Goal: Check status: Check status

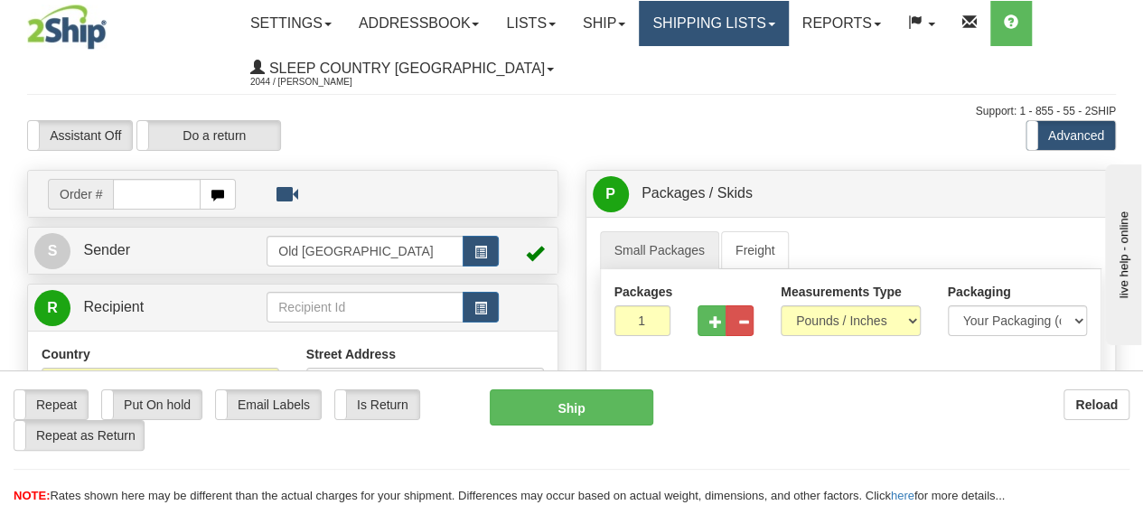
click at [788, 16] on link "Shipping lists" at bounding box center [713, 23] width 149 height 45
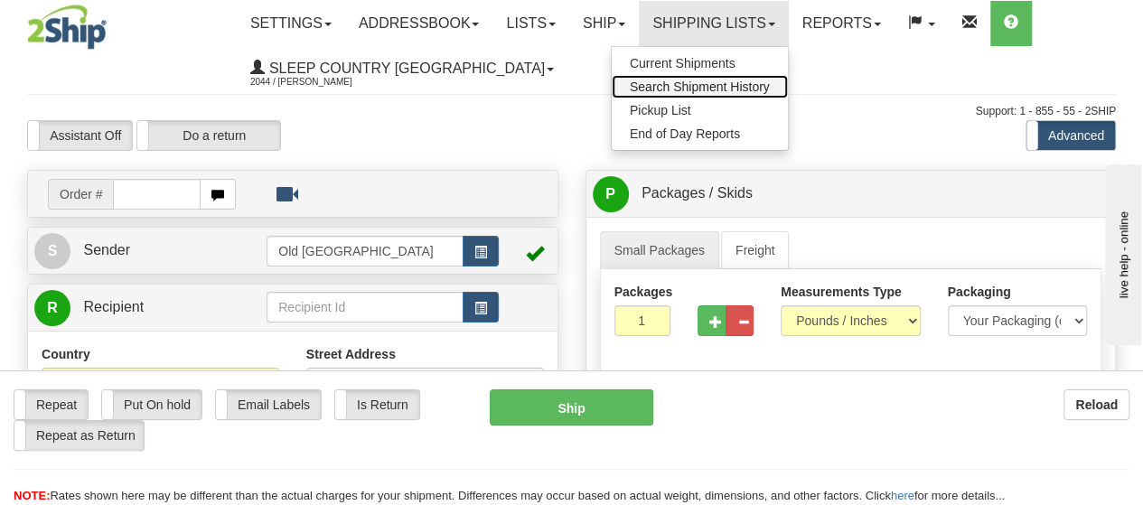
click at [720, 86] on span "Search Shipment History" at bounding box center [700, 87] width 140 height 14
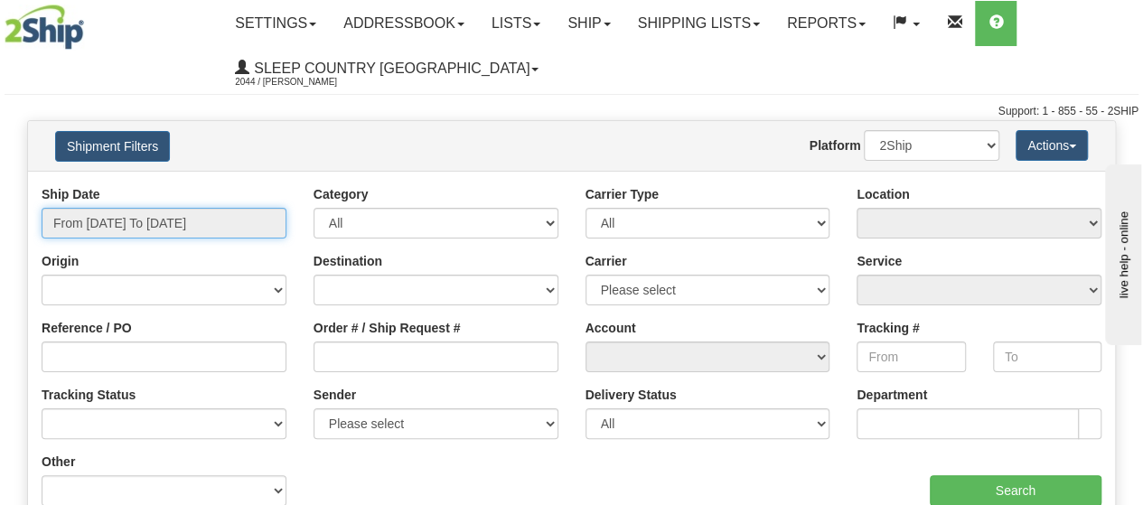
click at [248, 225] on input "From [DATE] To [DATE]" at bounding box center [164, 223] width 245 height 31
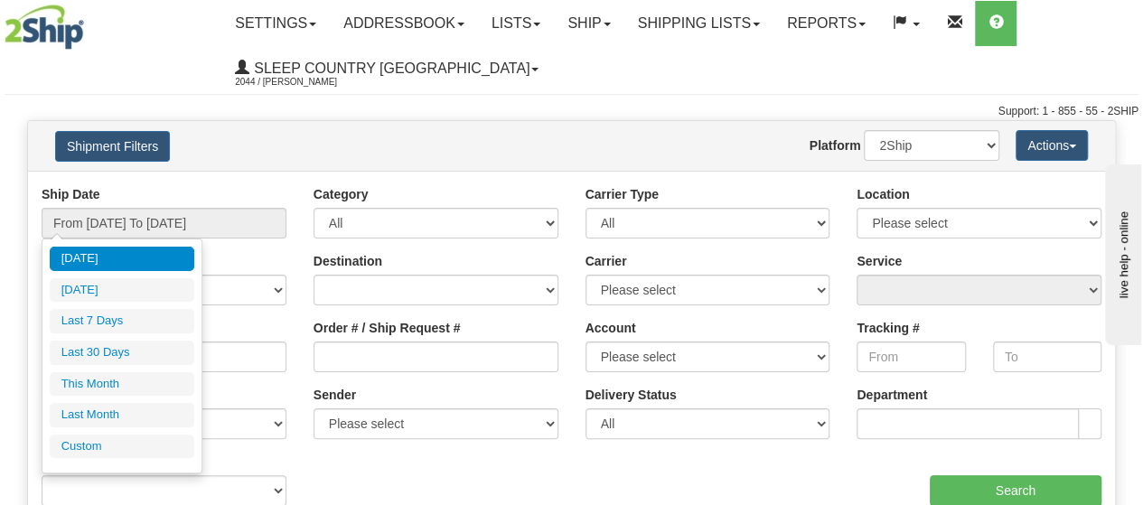
click at [107, 353] on li "Last 30 Days" at bounding box center [122, 353] width 145 height 24
type input "From [DATE] To [DATE]"
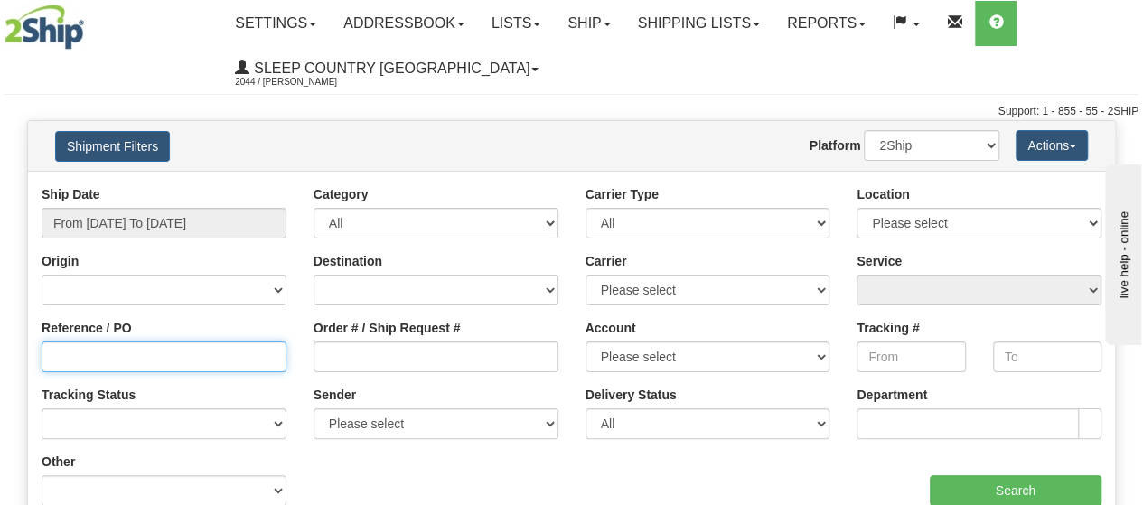
click at [90, 348] on input "Reference / PO" at bounding box center [164, 357] width 245 height 31
paste input "3010752"
type input "3010752"
